Goal: Information Seeking & Learning: Learn about a topic

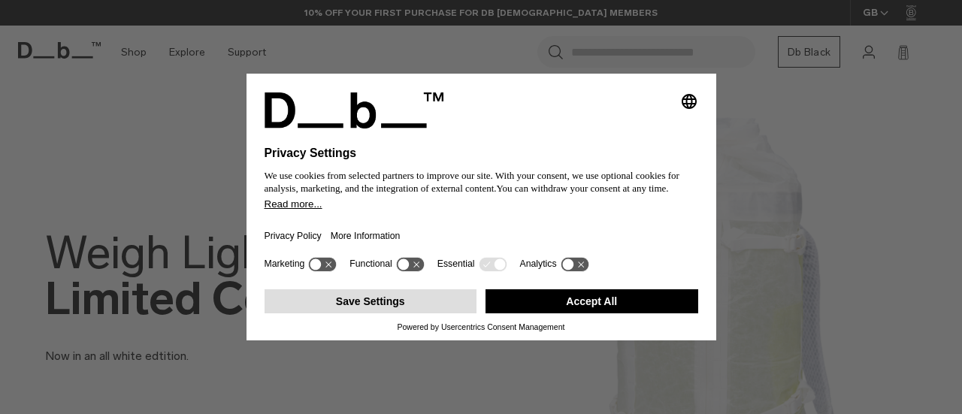
click at [404, 304] on button "Save Settings" at bounding box center [371, 301] width 213 height 24
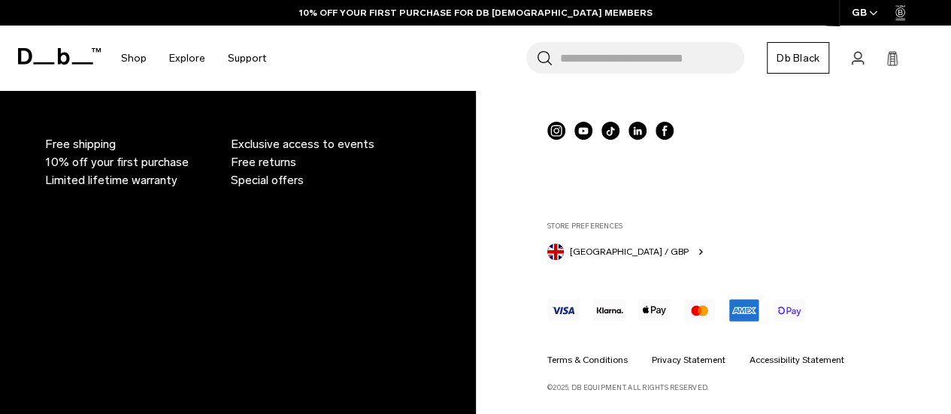
scroll to position [3042, 0]
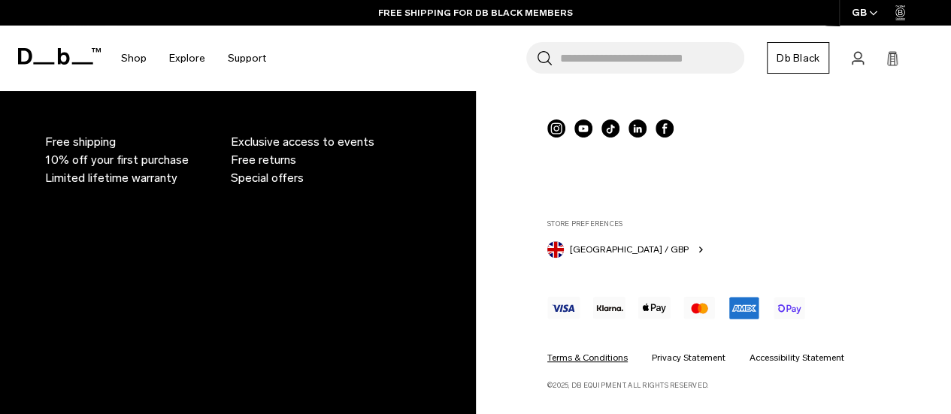
click at [594, 358] on link "Terms & Conditions" at bounding box center [587, 358] width 80 height 14
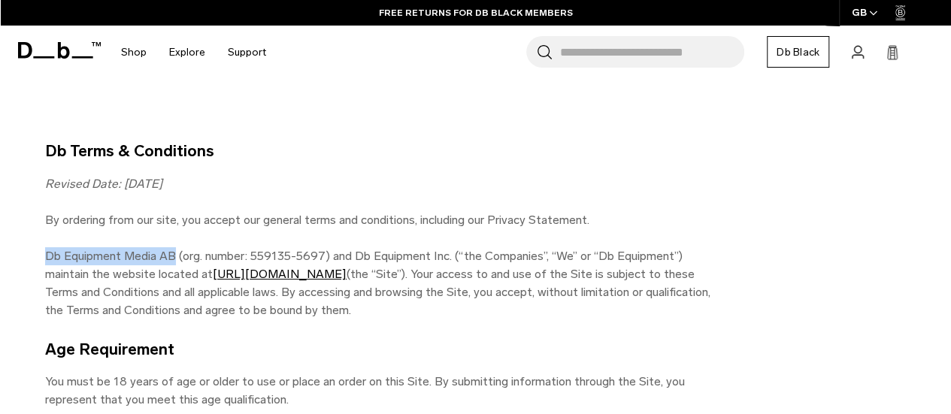
drag, startPoint x: 45, startPoint y: 252, endPoint x: 173, endPoint y: 261, distance: 128.0
click at [173, 261] on p "Db Equipment Media AB (org. number: 559135-5697) and Db Equipment Inc. (“the Co…" at bounding box center [383, 283] width 676 height 72
copy p "Db Equipment Media AB"
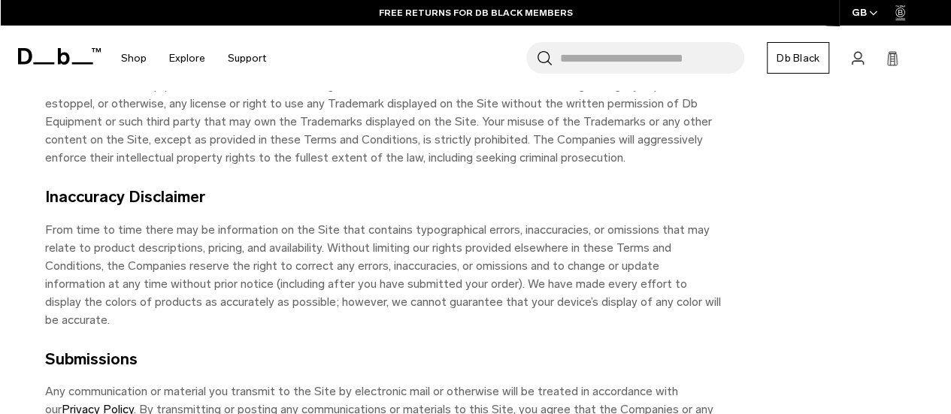
scroll to position [751, 0]
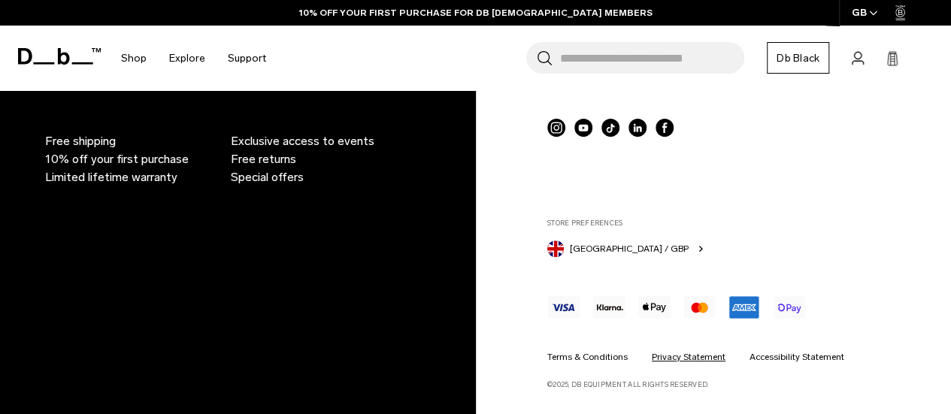
scroll to position [3041, 0]
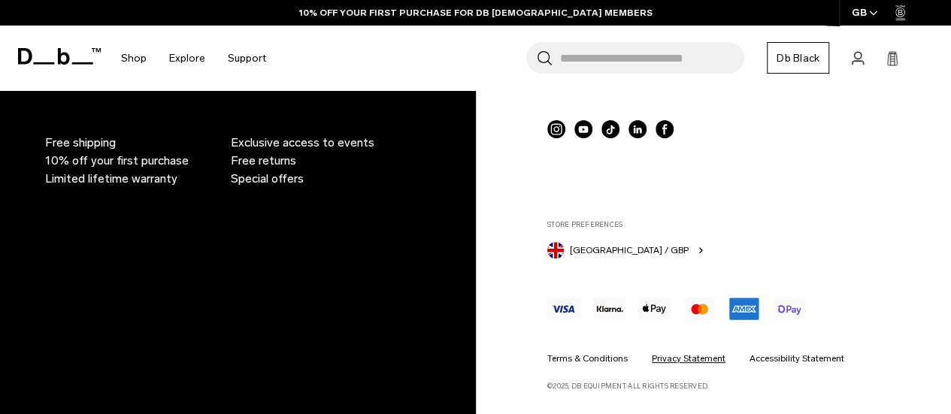
click at [682, 354] on link "Privacy Statement" at bounding box center [689, 359] width 74 height 14
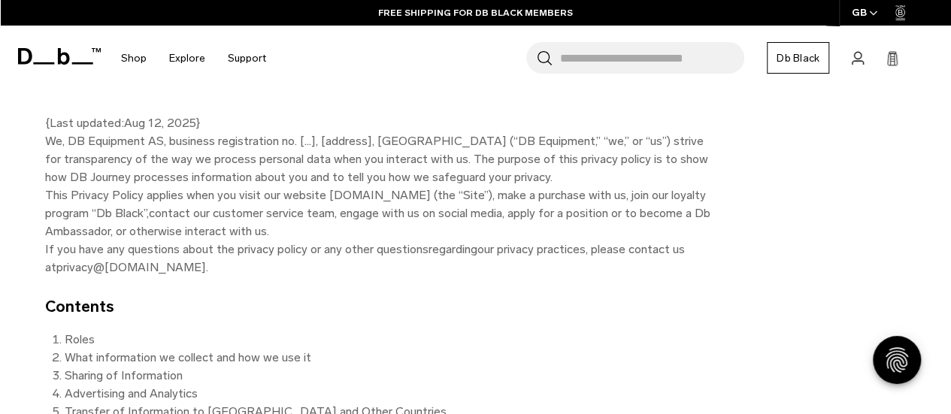
scroll to position [75, 0]
